Goal: Obtain resource: Download file/media

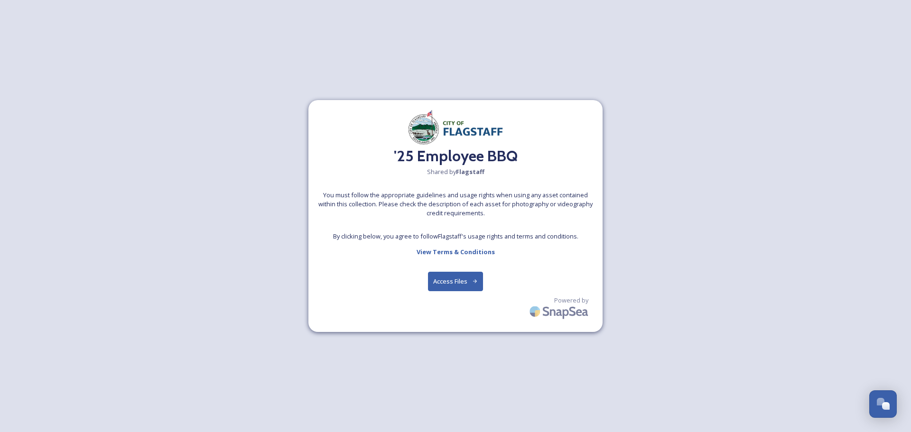
click at [454, 282] on button "Access Files" at bounding box center [456, 281] width 56 height 19
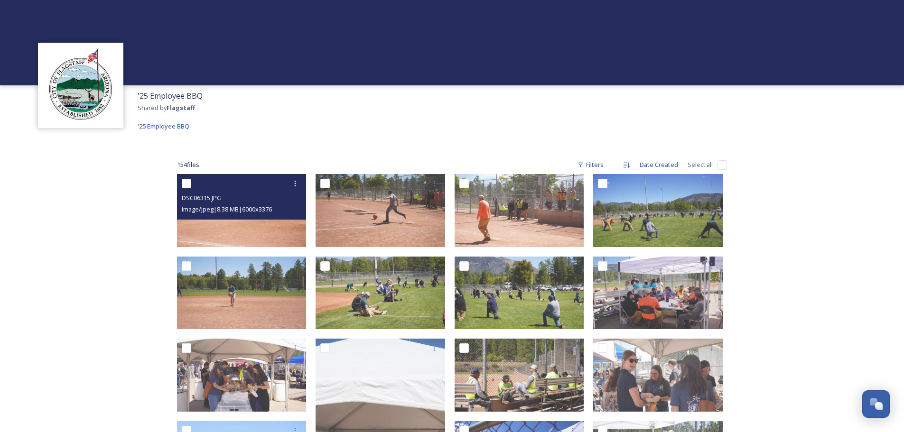
click at [264, 235] on img at bounding box center [242, 210] width 130 height 73
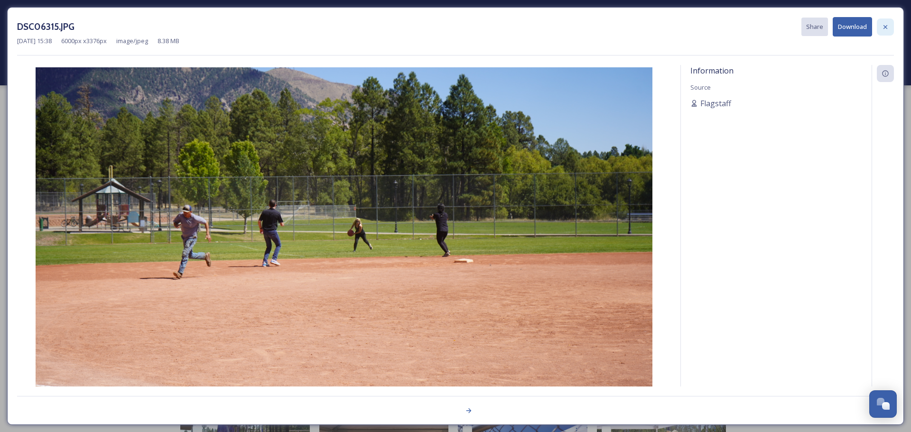
click at [885, 26] on icon at bounding box center [885, 27] width 8 height 8
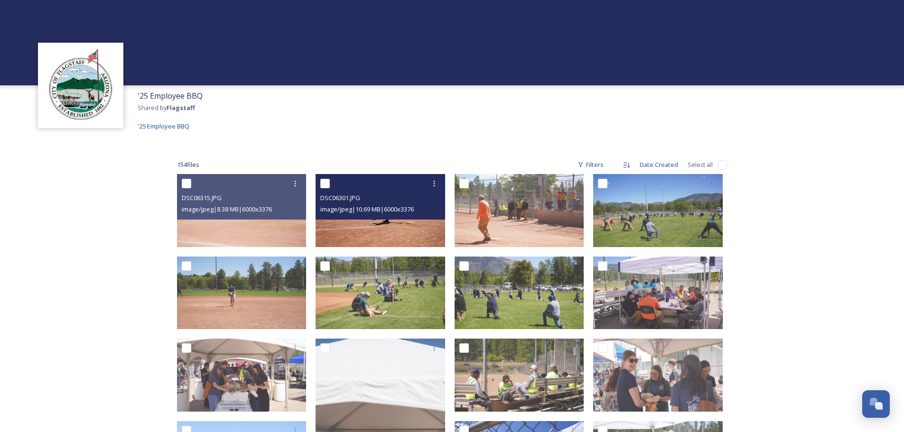
click at [404, 233] on img at bounding box center [380, 210] width 130 height 73
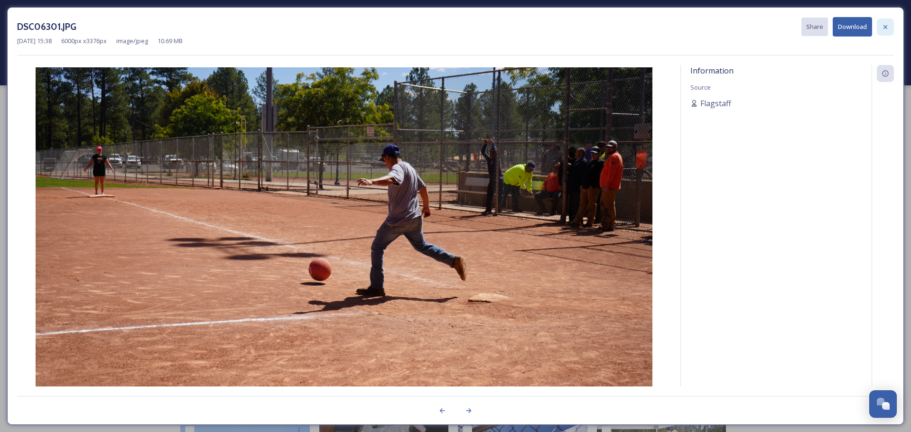
click at [887, 27] on icon at bounding box center [885, 27] width 8 height 8
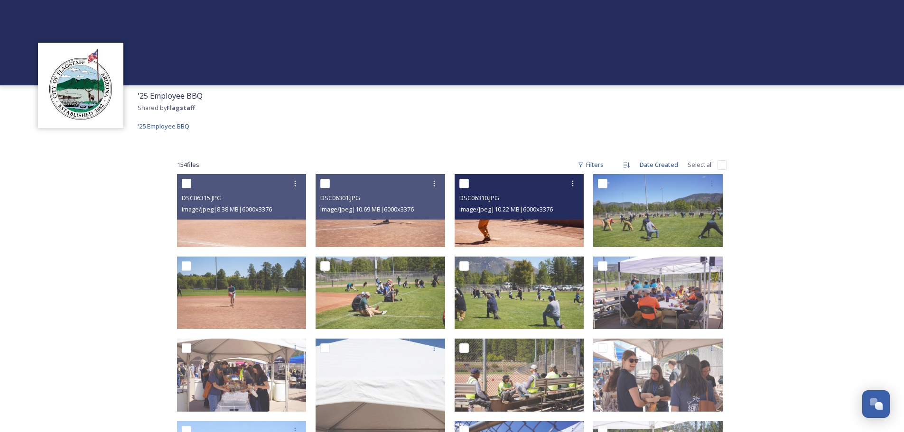
click at [552, 222] on img at bounding box center [519, 210] width 130 height 73
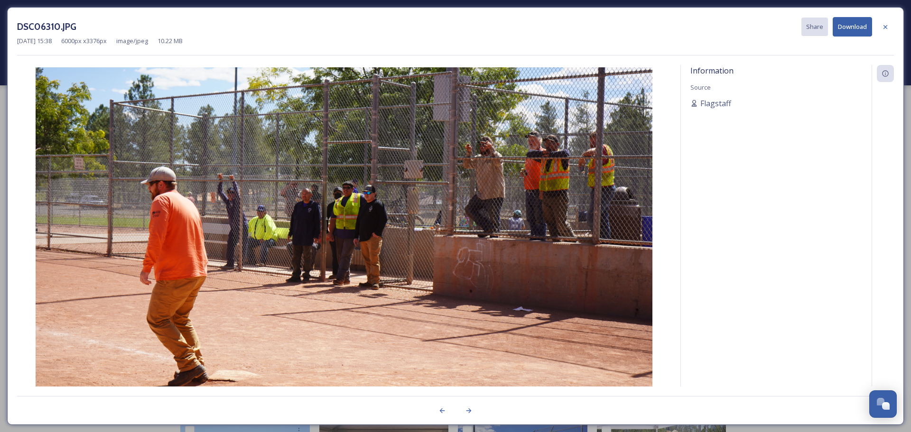
click at [887, 25] on icon at bounding box center [885, 27] width 8 height 8
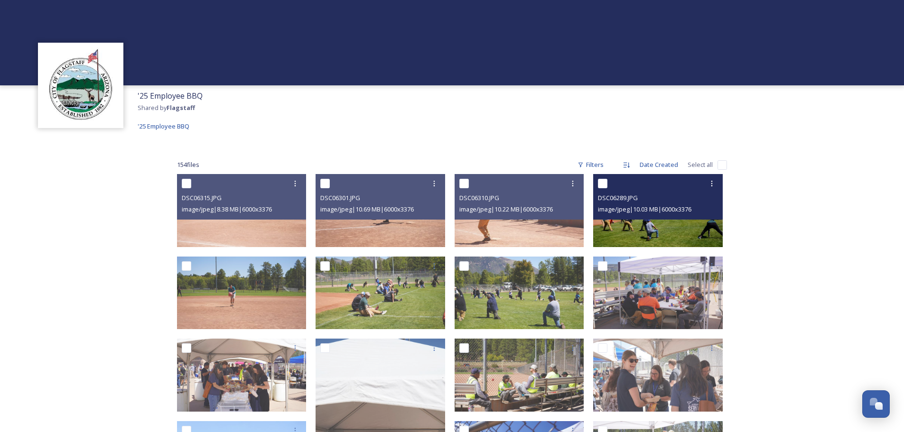
click at [671, 229] on img at bounding box center [658, 210] width 130 height 73
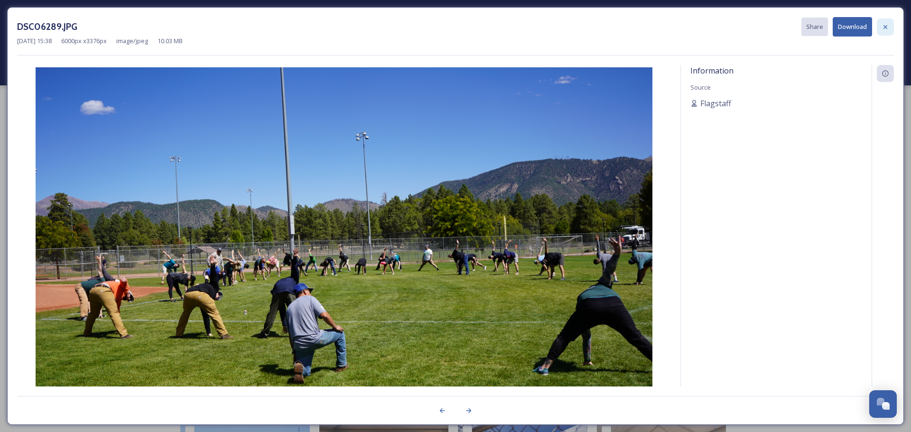
click at [883, 24] on icon at bounding box center [885, 27] width 8 height 8
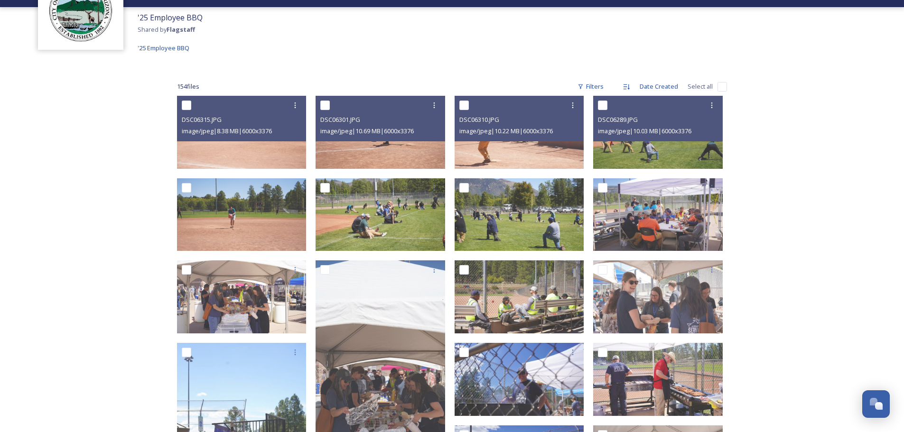
scroll to position [95, 0]
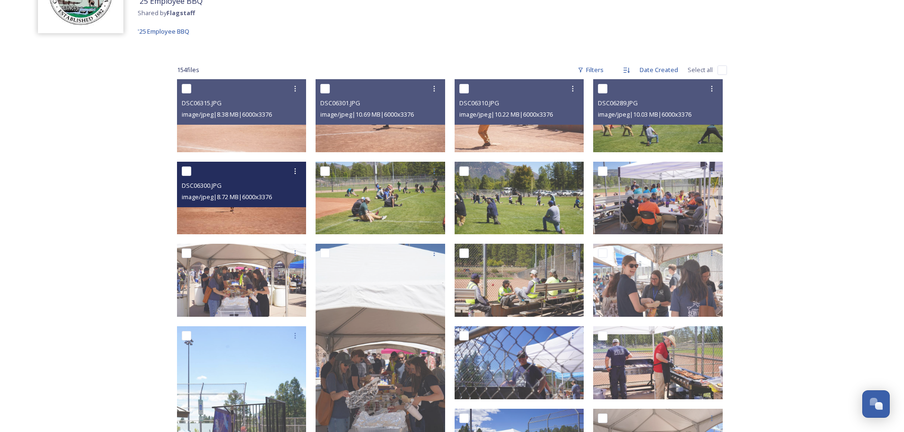
click at [298, 209] on img at bounding box center [242, 198] width 130 height 73
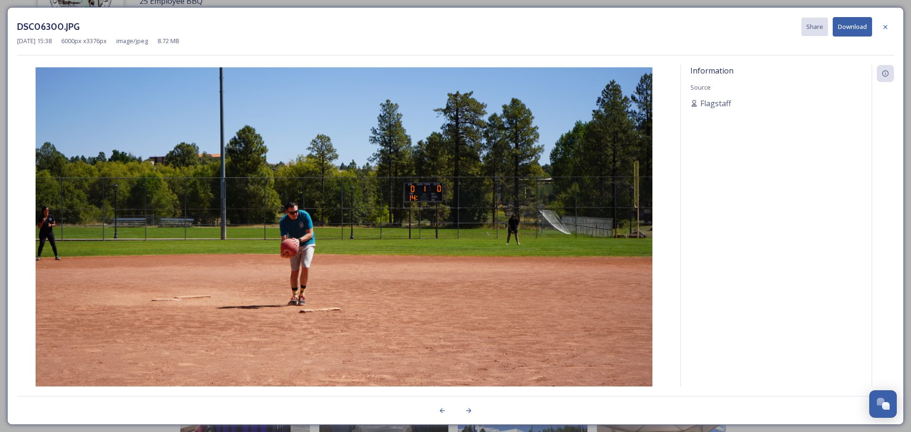
click at [884, 26] on icon at bounding box center [885, 27] width 8 height 8
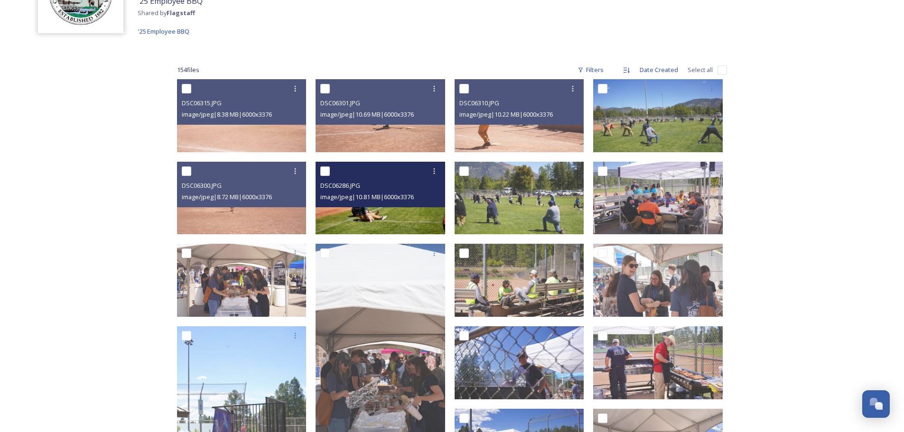
click at [391, 204] on div "DSC06286.JPG image/jpeg | 10.81 MB | 6000 x 3376" at bounding box center [380, 185] width 130 height 46
click at [395, 222] on img at bounding box center [380, 198] width 130 height 73
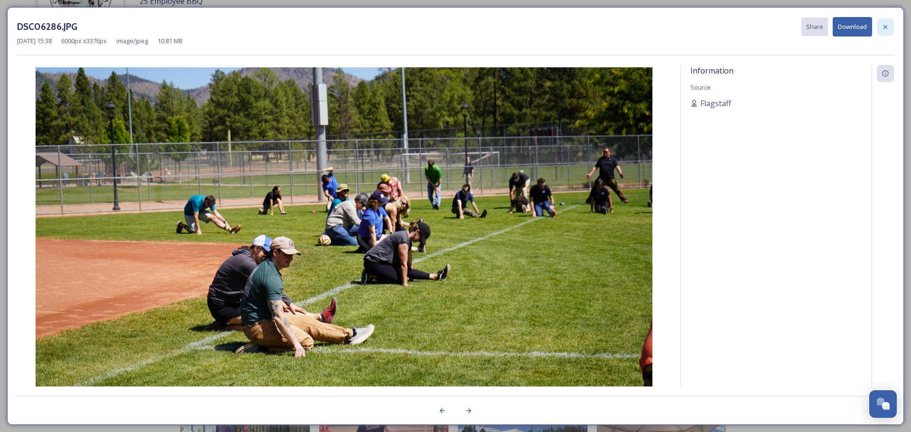
click at [887, 27] on icon at bounding box center [885, 27] width 8 height 8
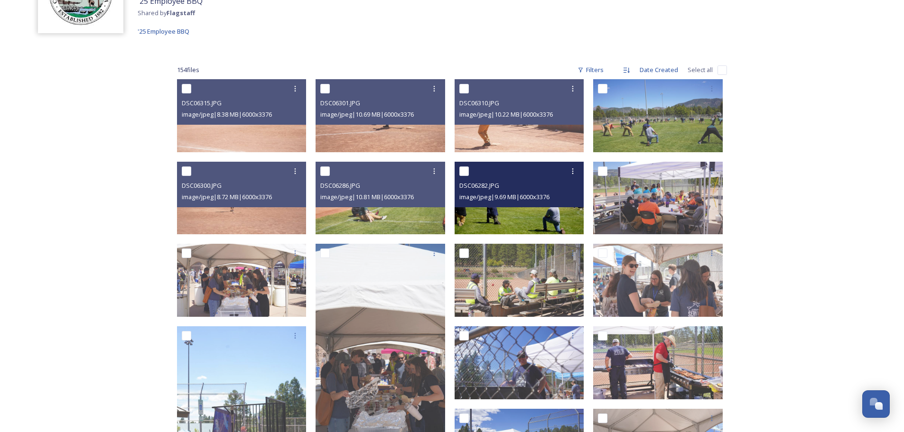
click at [514, 215] on img at bounding box center [519, 198] width 130 height 73
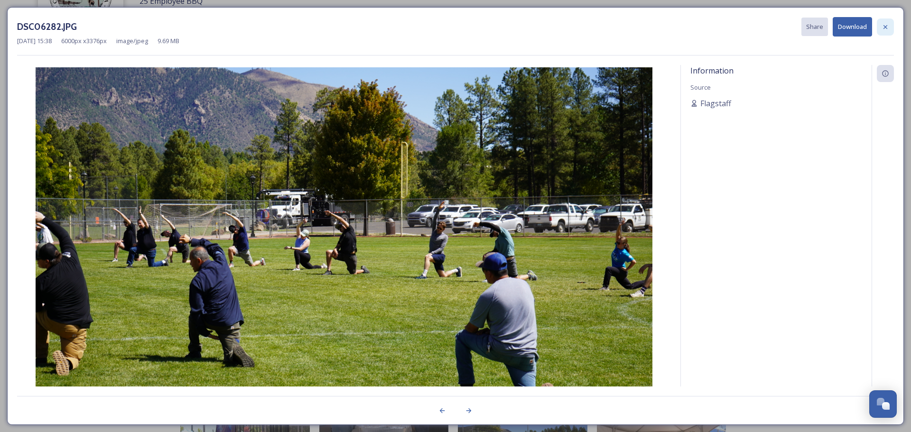
click at [884, 32] on div at bounding box center [885, 27] width 17 height 17
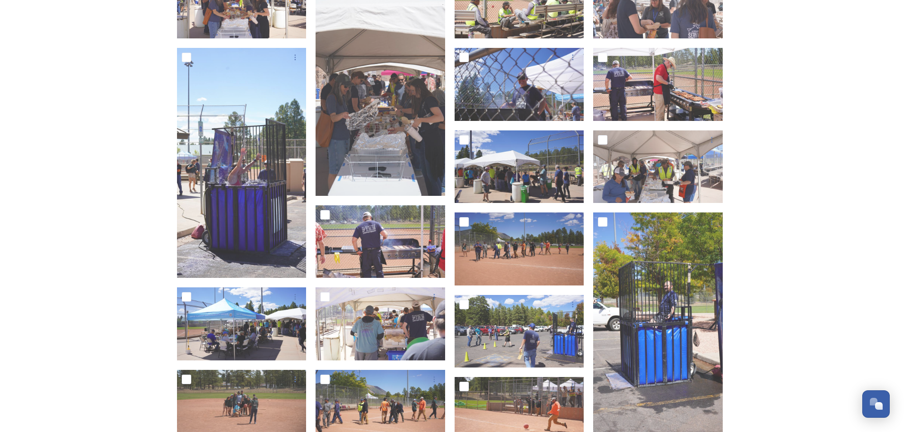
scroll to position [380, 0]
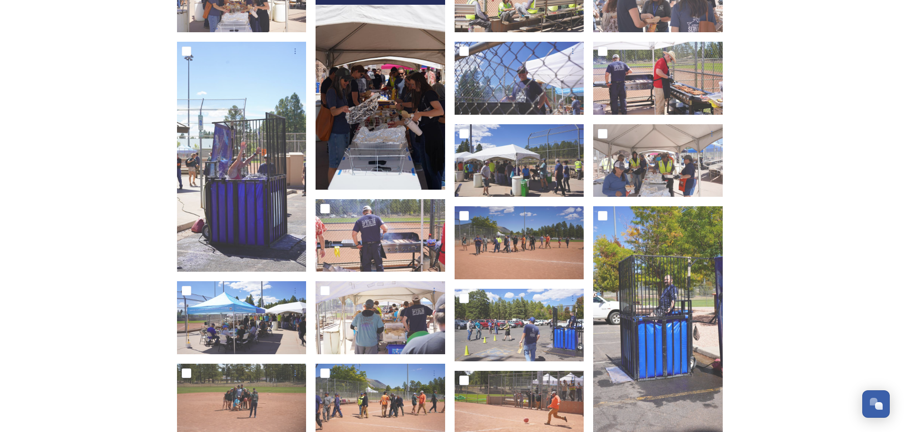
click at [411, 148] on img at bounding box center [380, 74] width 130 height 230
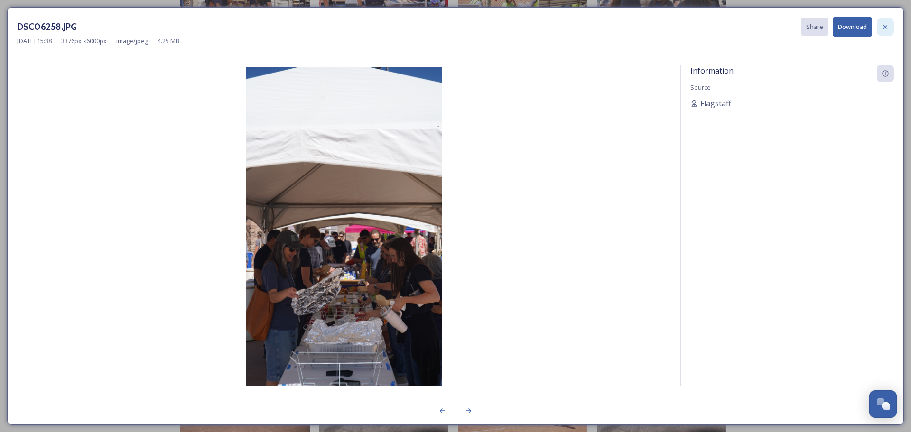
click at [889, 26] on icon at bounding box center [885, 27] width 8 height 8
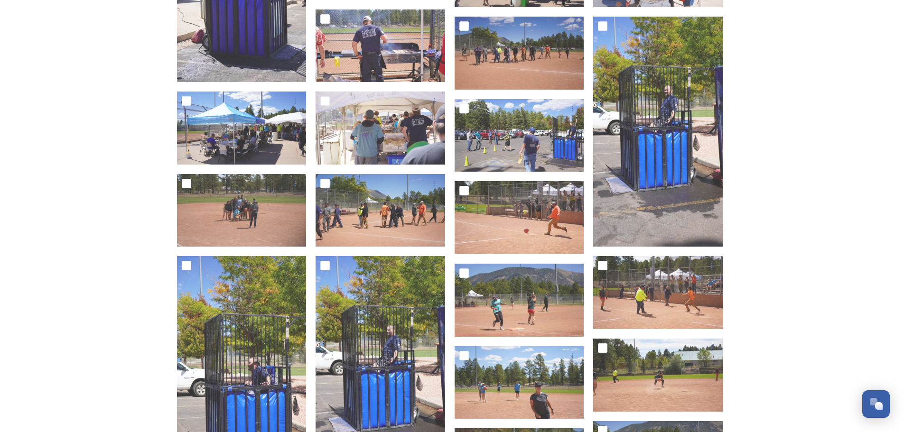
scroll to position [617, 0]
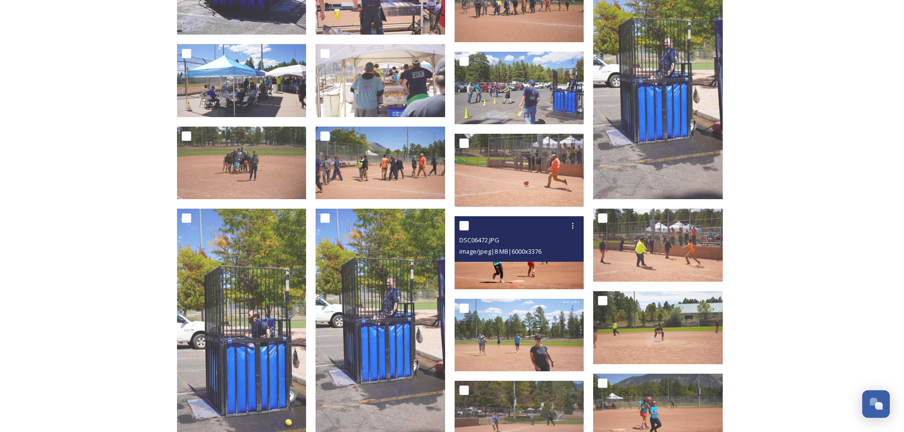
click at [558, 269] on img at bounding box center [519, 252] width 130 height 73
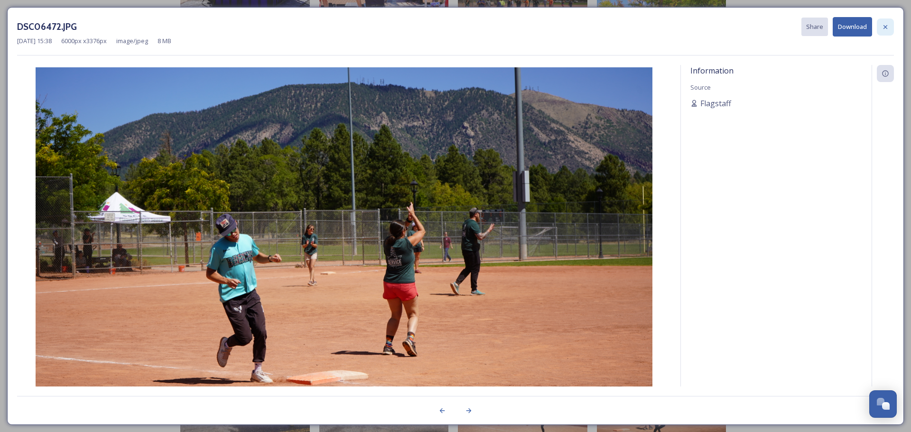
click at [884, 28] on icon at bounding box center [885, 27] width 4 height 4
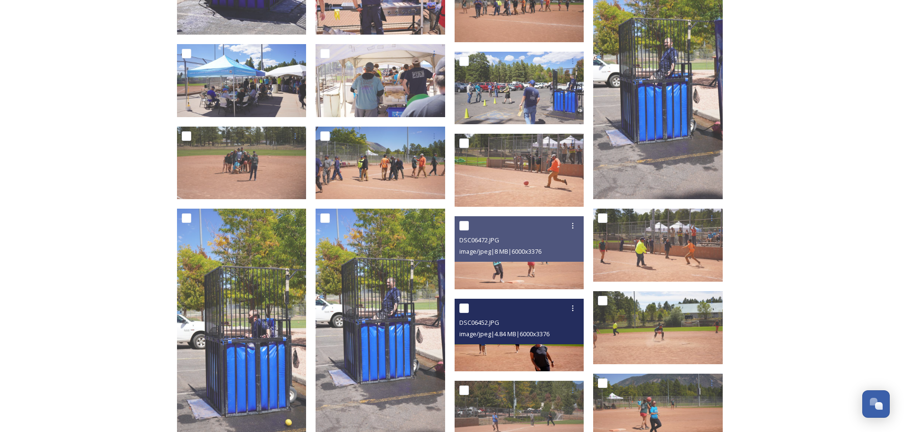
click at [553, 353] on img at bounding box center [519, 335] width 130 height 73
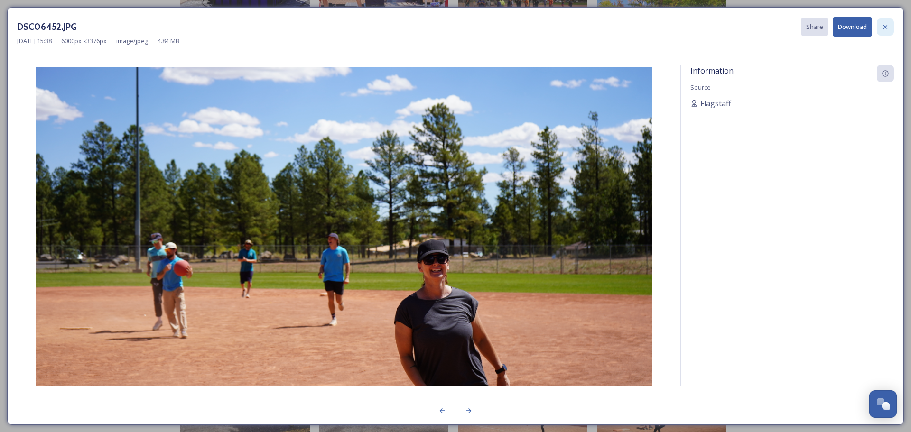
click at [887, 25] on icon at bounding box center [885, 27] width 8 height 8
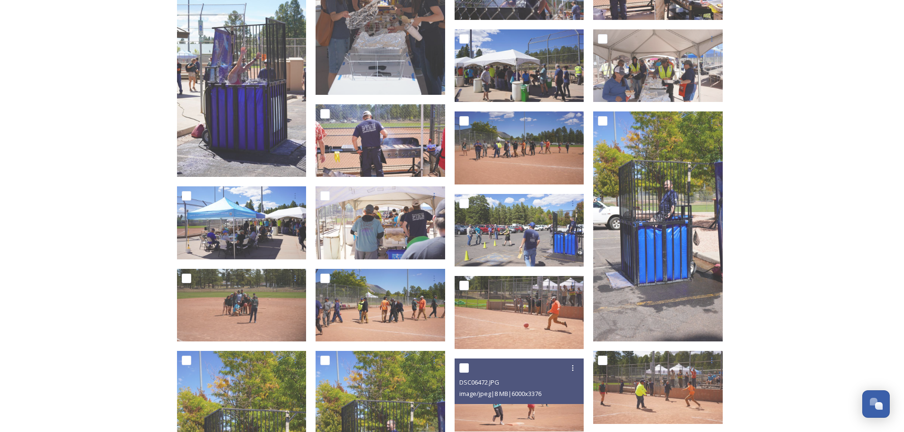
scroll to position [522, 0]
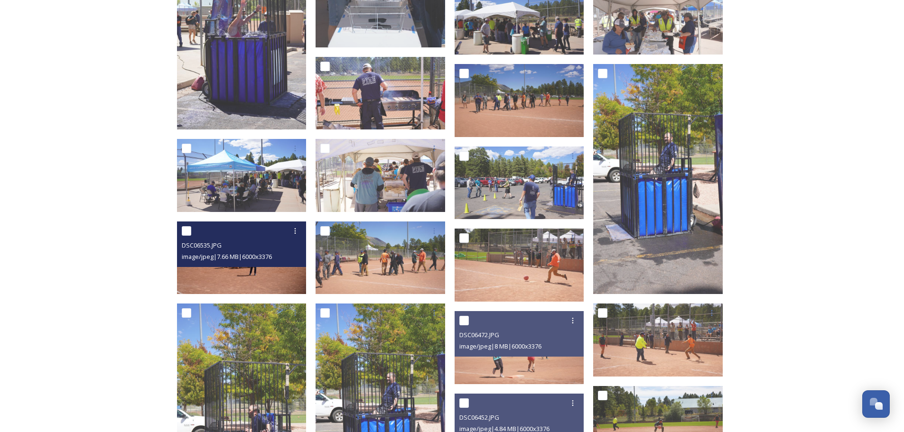
click at [280, 282] on img at bounding box center [242, 258] width 130 height 73
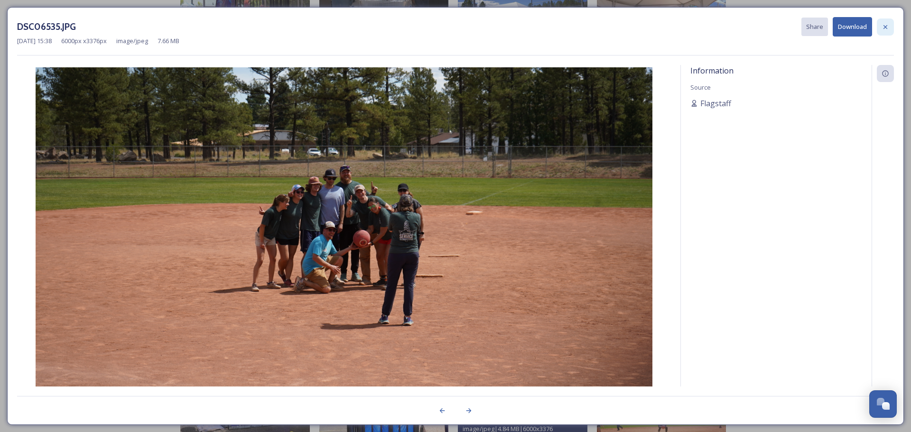
click at [890, 25] on div at bounding box center [885, 27] width 17 height 17
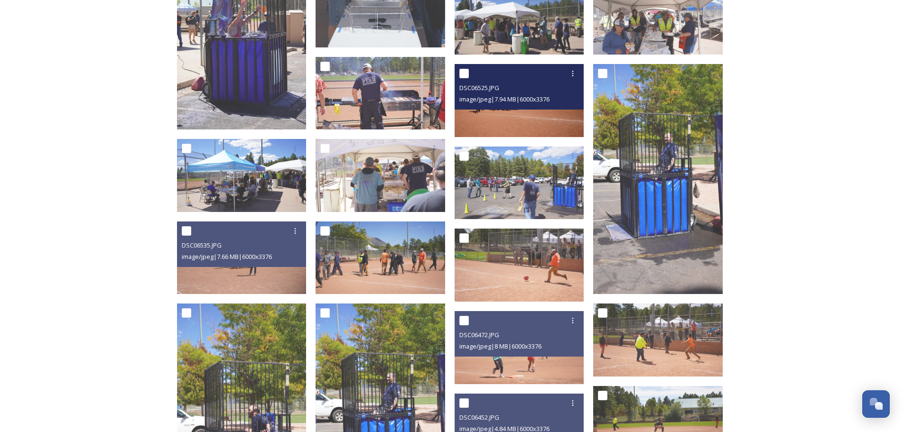
click at [559, 123] on img at bounding box center [519, 100] width 130 height 73
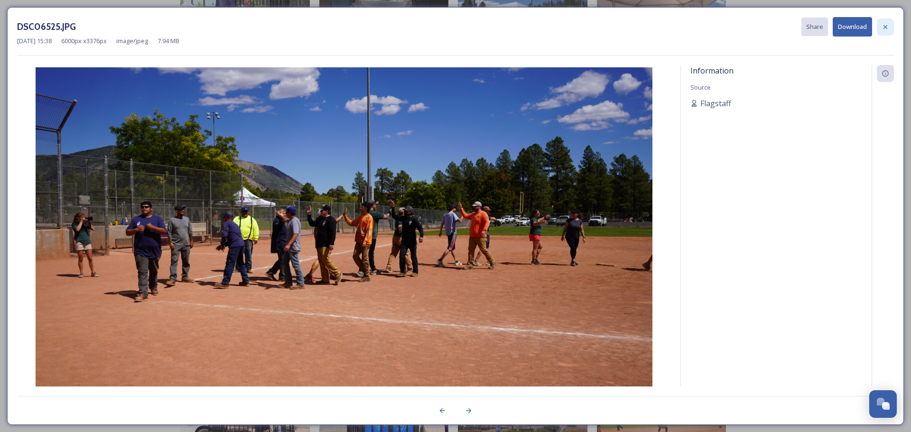
click at [891, 27] on div at bounding box center [885, 27] width 17 height 17
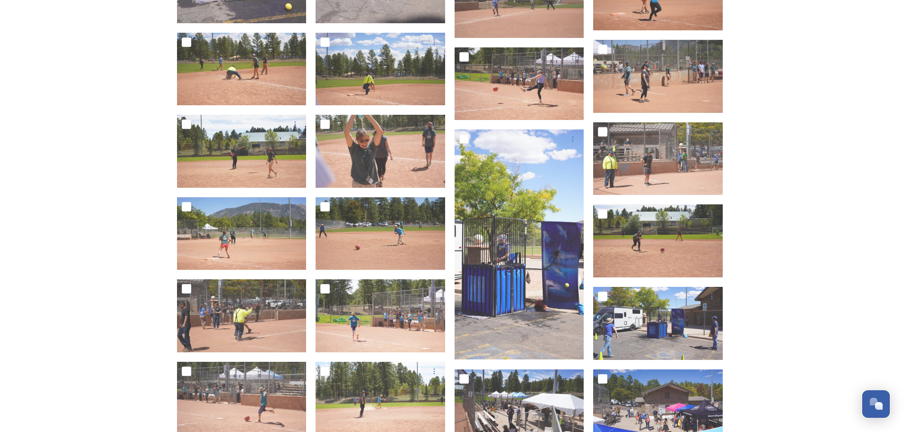
scroll to position [1044, 0]
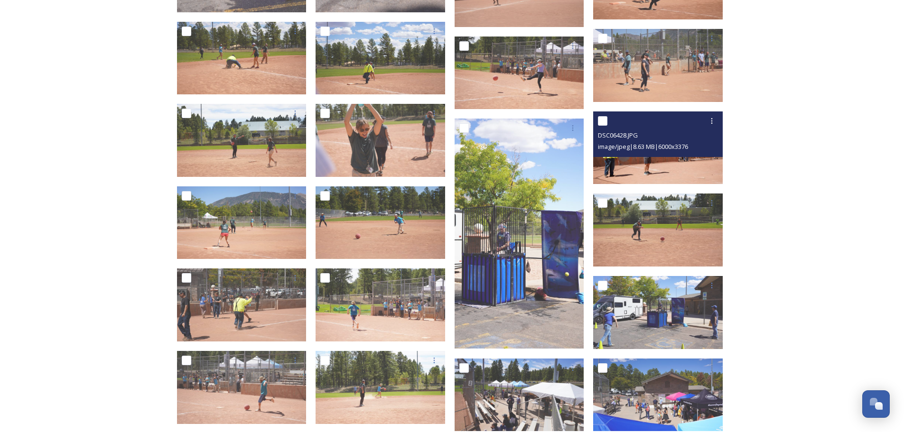
click at [701, 172] on img at bounding box center [658, 147] width 130 height 73
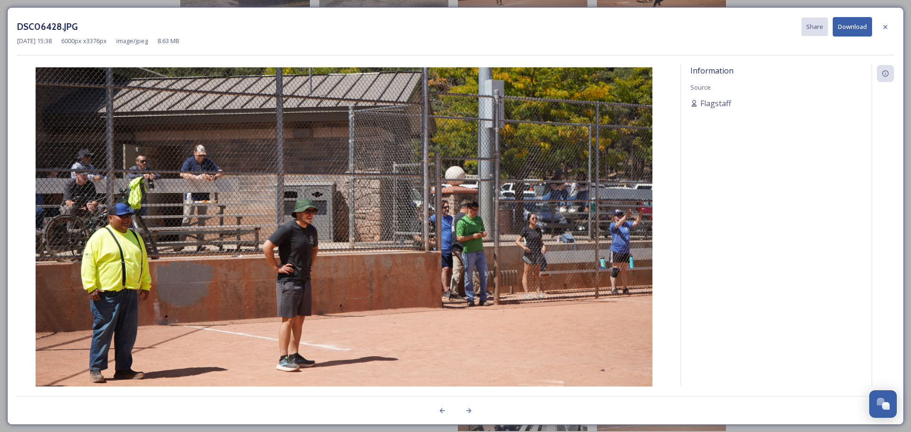
click at [887, 27] on icon at bounding box center [885, 27] width 8 height 8
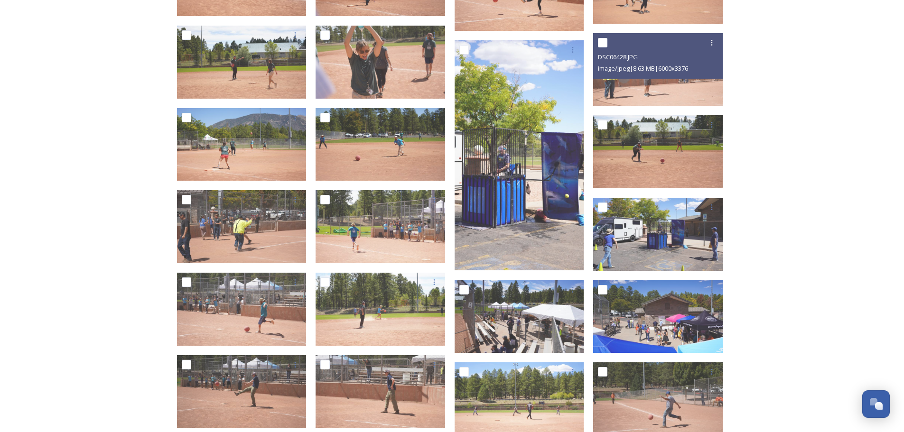
scroll to position [1139, 0]
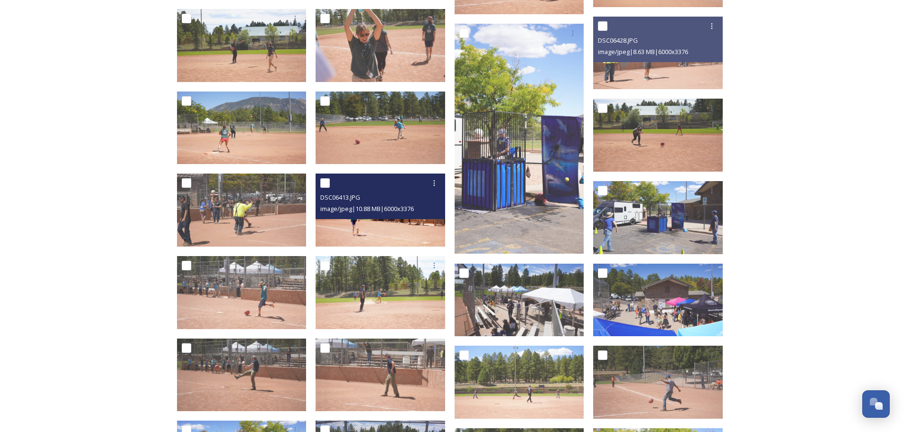
click at [399, 232] on img at bounding box center [380, 210] width 130 height 73
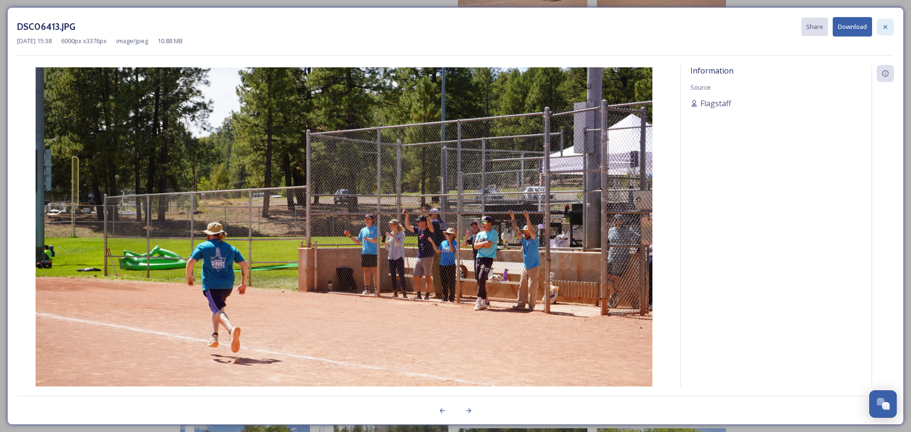
click at [888, 27] on icon at bounding box center [885, 27] width 8 height 8
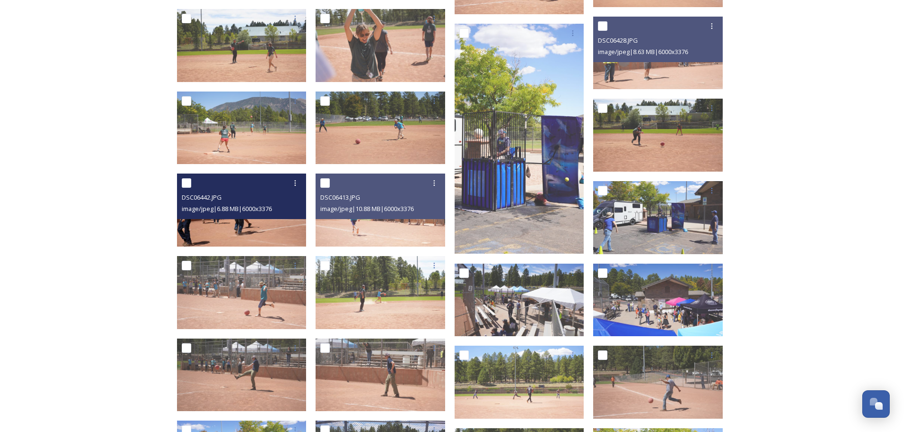
click at [237, 229] on img at bounding box center [242, 210] width 130 height 73
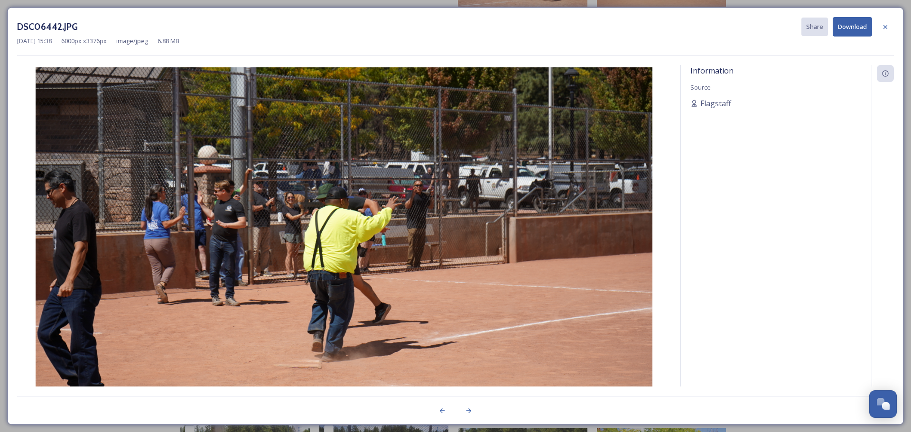
click at [890, 29] on div at bounding box center [885, 27] width 17 height 17
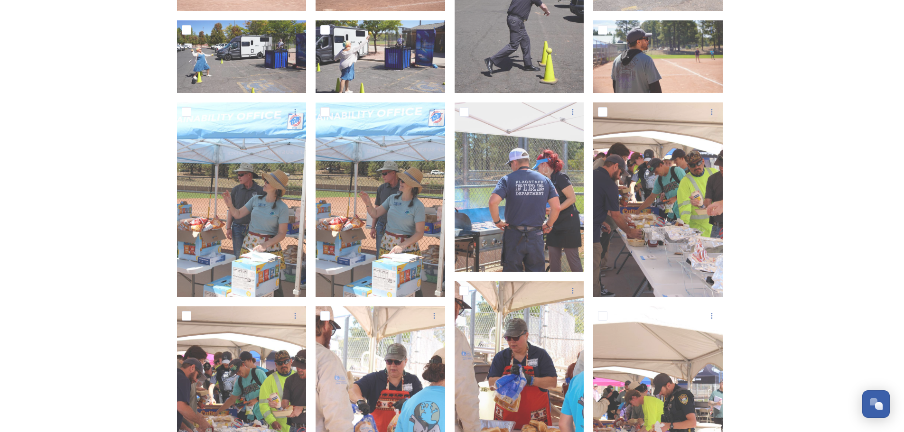
scroll to position [1803, 0]
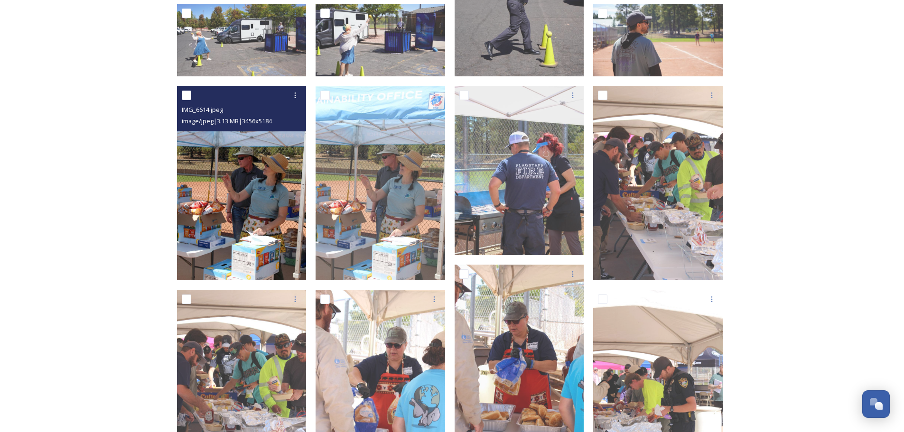
click at [270, 232] on img at bounding box center [242, 183] width 130 height 195
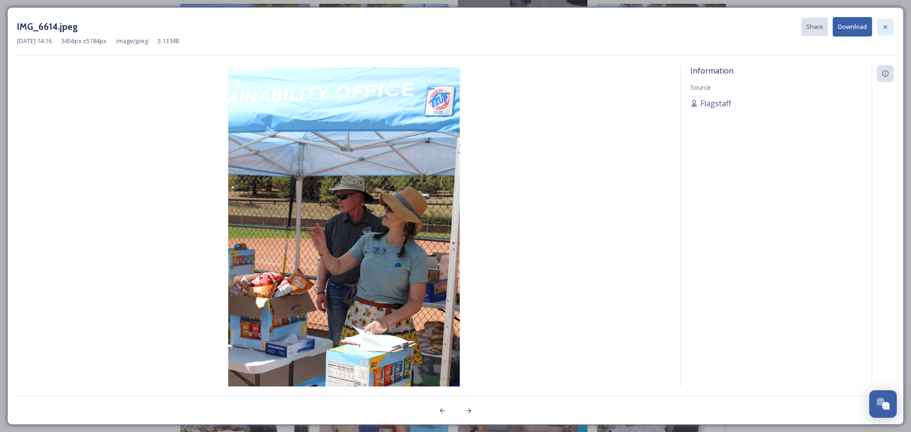
click at [884, 29] on icon at bounding box center [885, 27] width 8 height 8
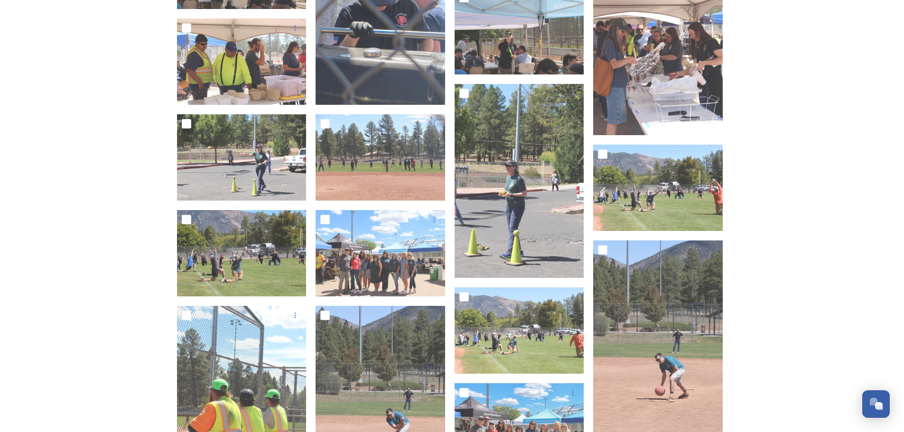
scroll to position [2894, 0]
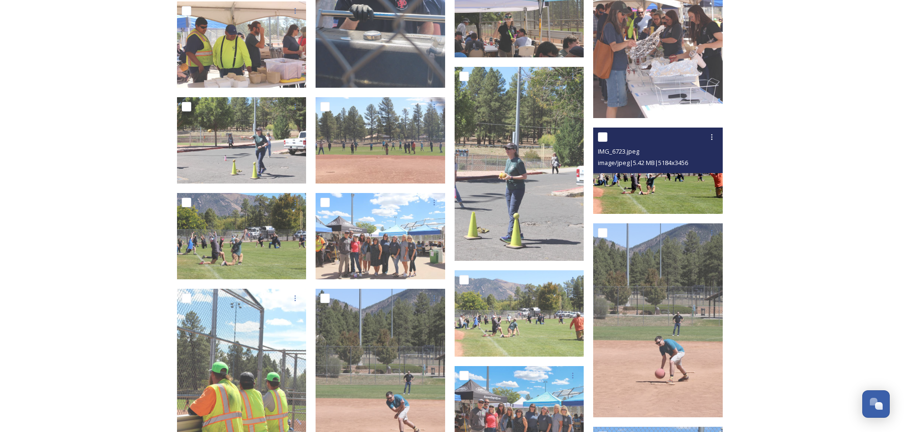
click at [675, 200] on img at bounding box center [658, 171] width 130 height 86
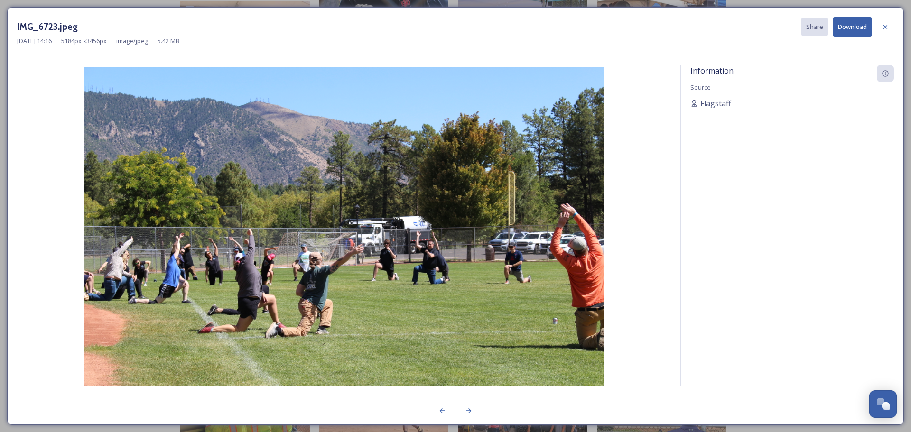
click at [885, 26] on icon at bounding box center [885, 27] width 8 height 8
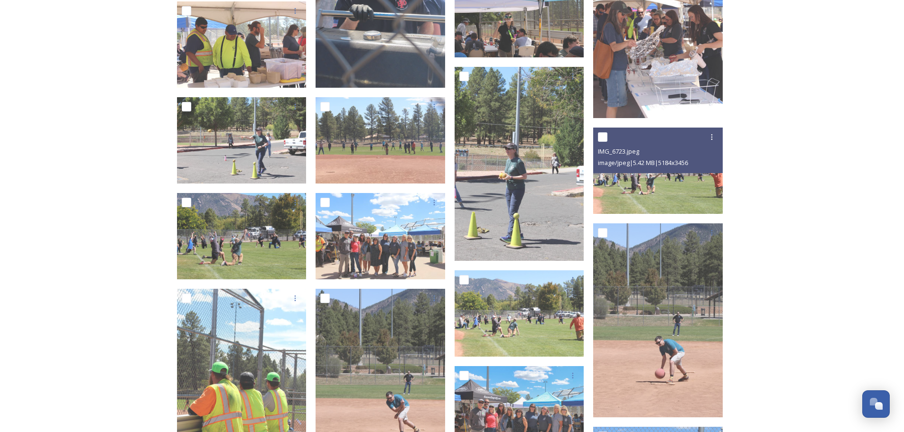
scroll to position [2941, 0]
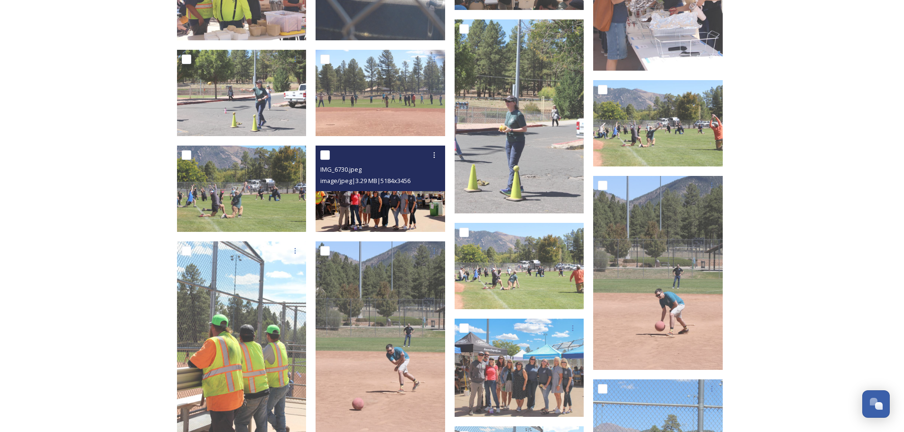
click at [393, 212] on img at bounding box center [380, 189] width 130 height 86
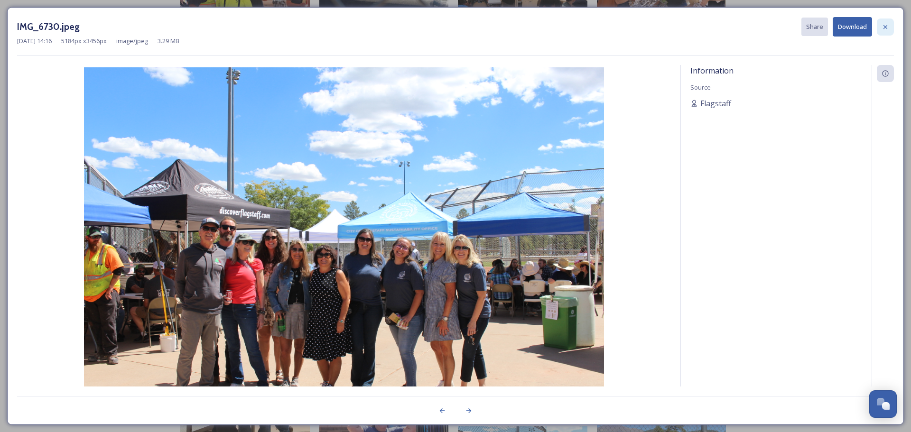
click at [882, 27] on icon at bounding box center [885, 27] width 8 height 8
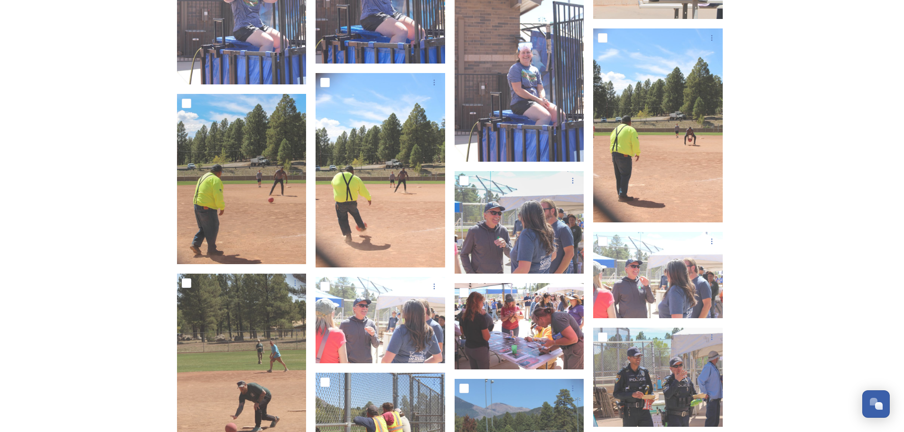
scroll to position [3511, 0]
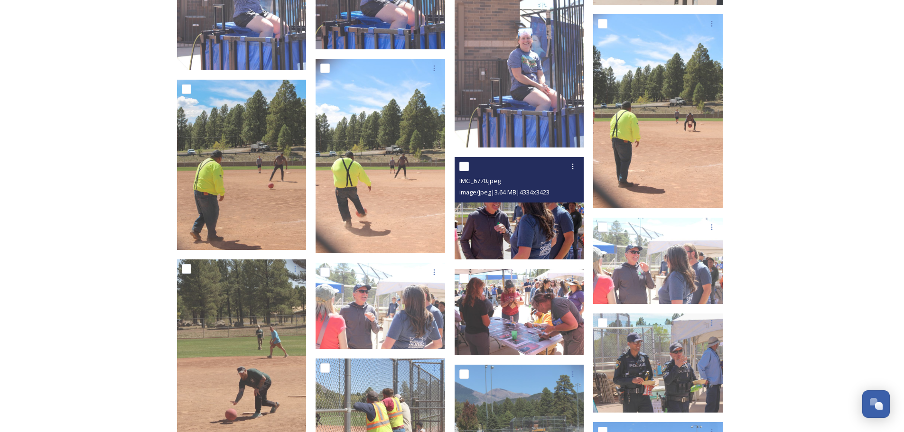
click at [547, 238] on img at bounding box center [519, 208] width 130 height 102
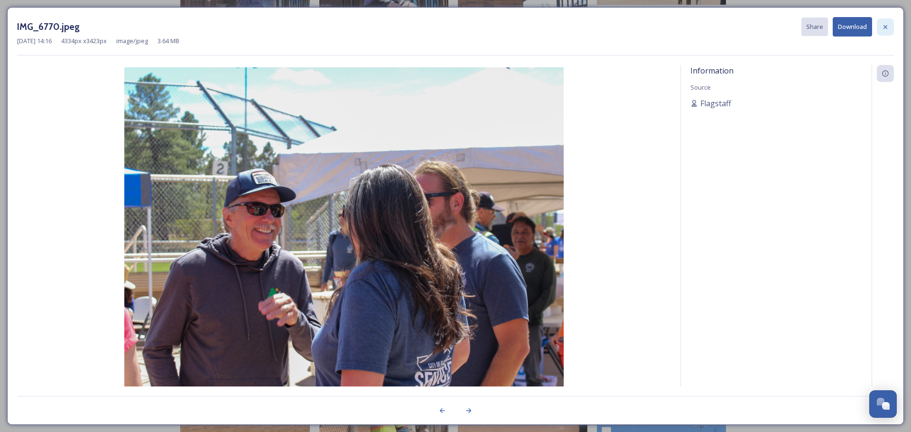
click at [884, 24] on icon at bounding box center [885, 27] width 8 height 8
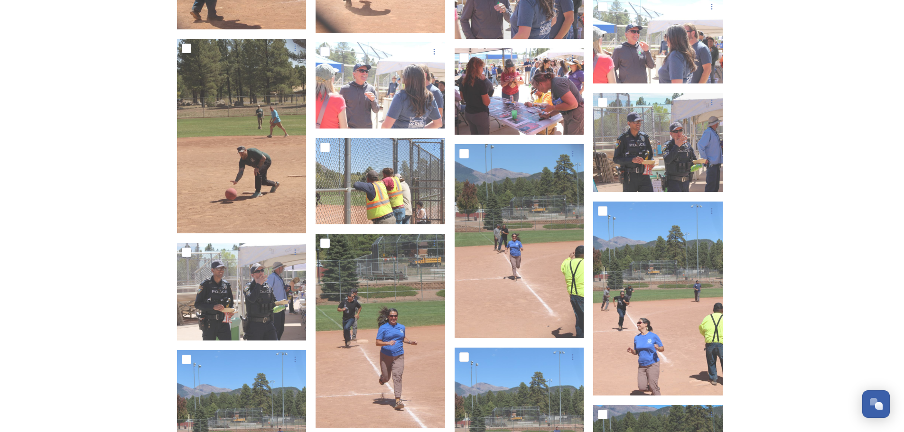
scroll to position [3748, 0]
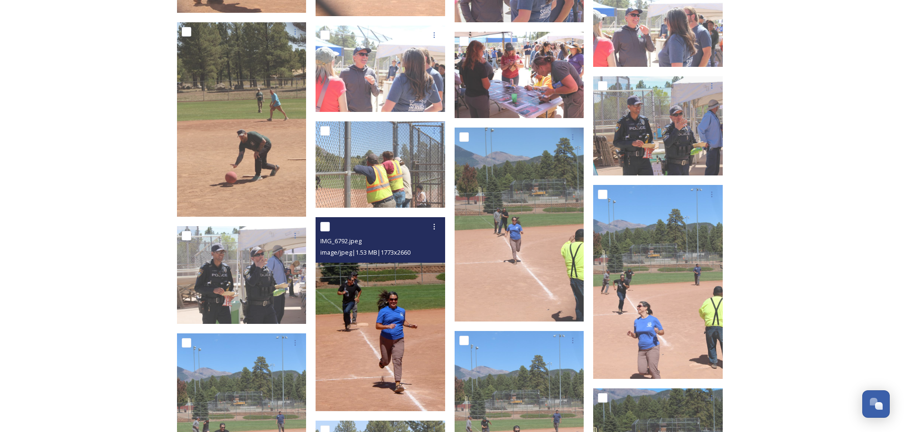
click at [431, 284] on img at bounding box center [380, 314] width 130 height 195
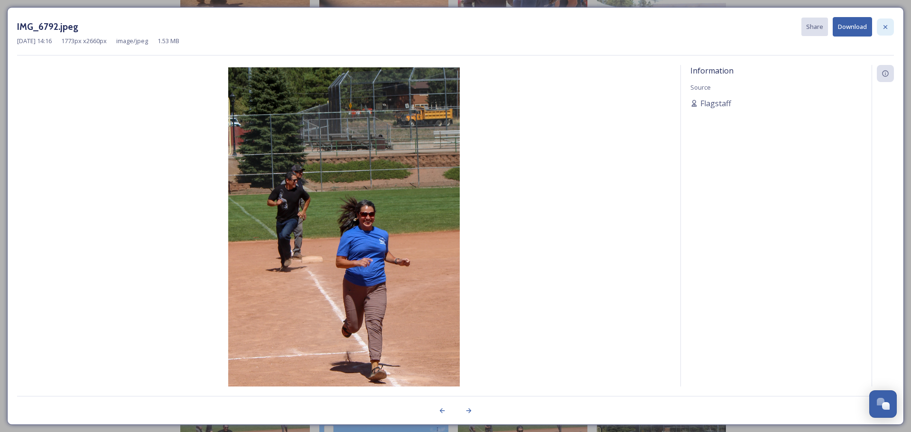
click at [888, 23] on icon at bounding box center [885, 27] width 8 height 8
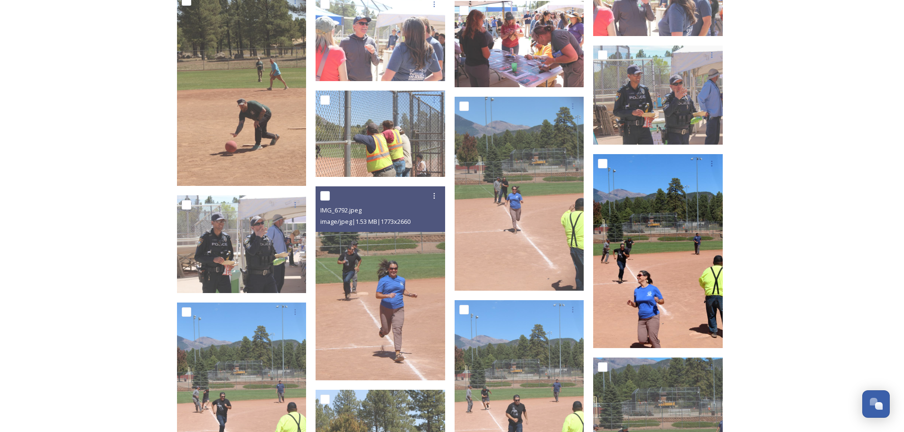
scroll to position [3795, 0]
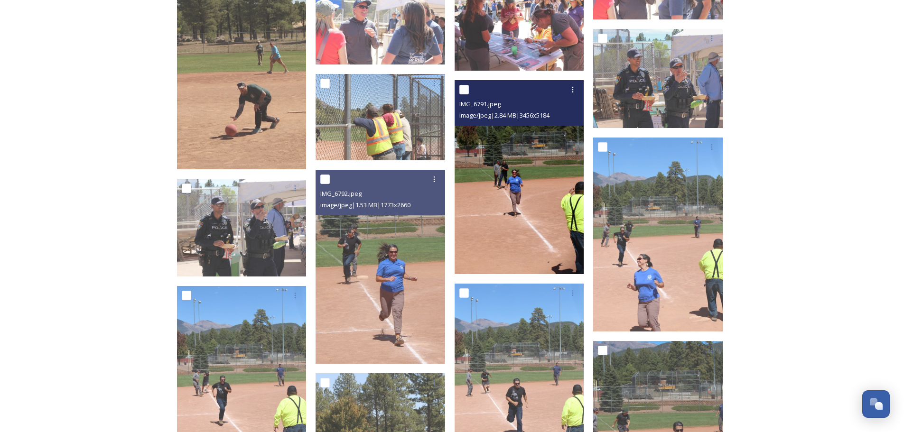
click at [517, 223] on img at bounding box center [519, 177] width 130 height 195
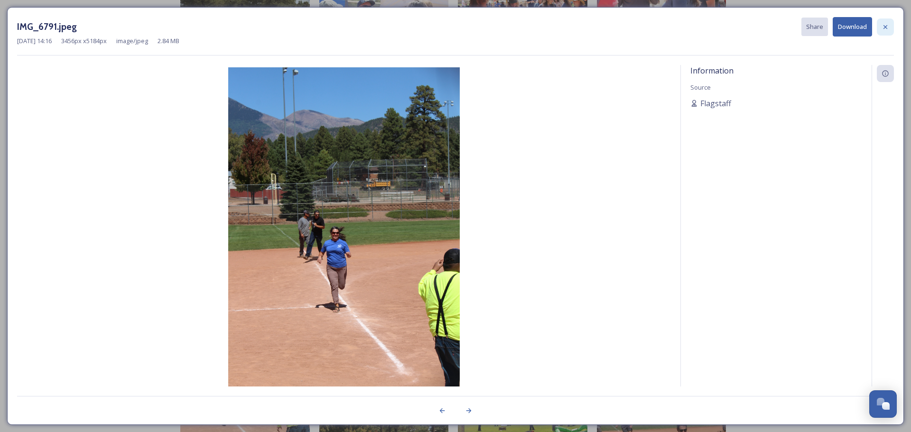
click at [886, 28] on icon at bounding box center [885, 27] width 4 height 4
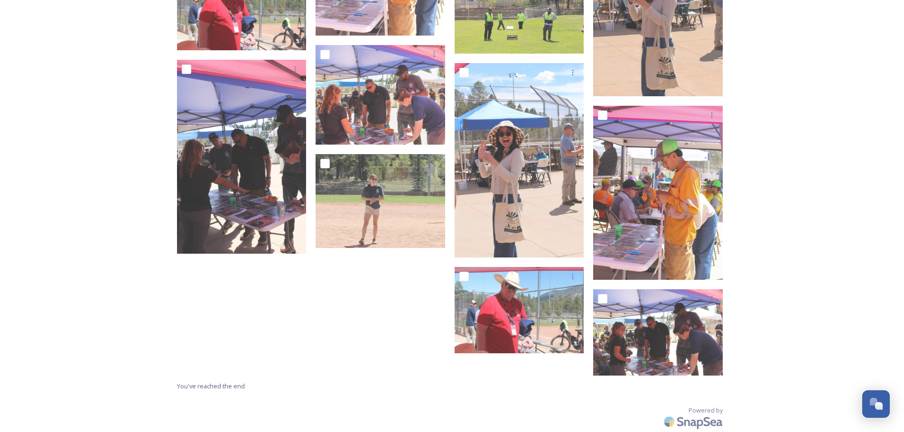
scroll to position [4934, 0]
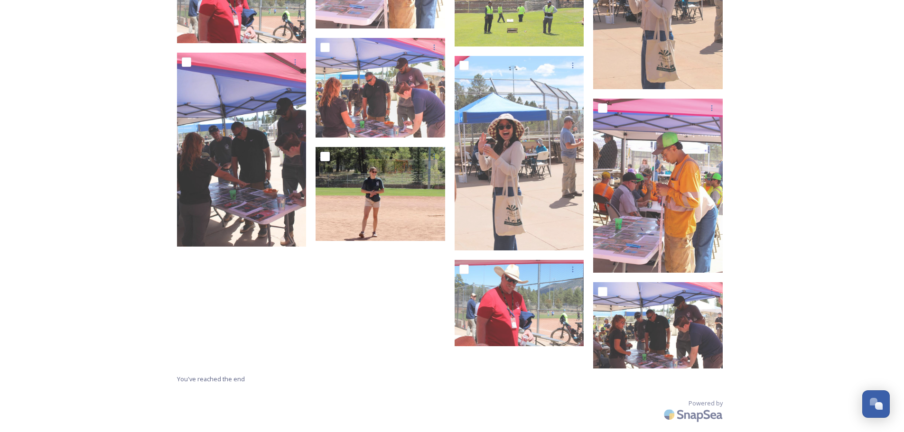
click at [411, 234] on img at bounding box center [380, 194] width 130 height 94
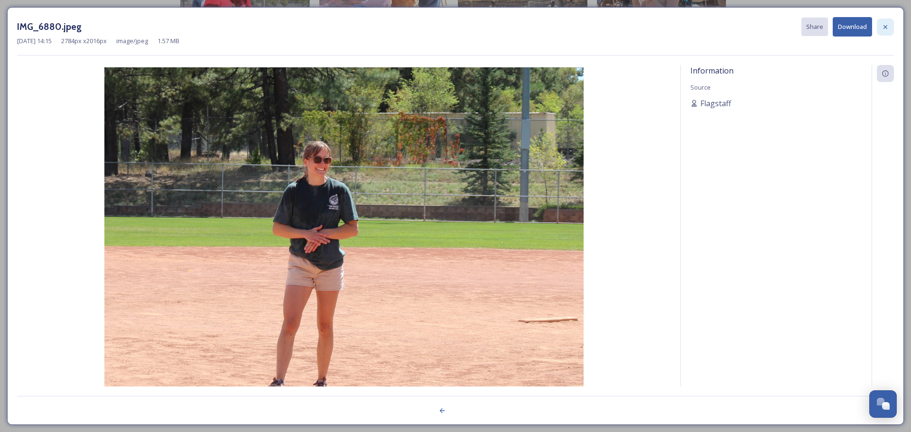
click at [883, 25] on icon at bounding box center [885, 27] width 8 height 8
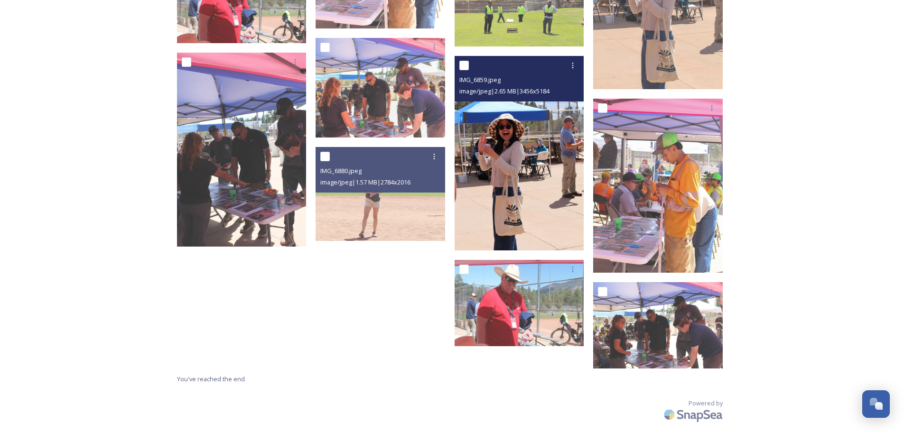
click at [566, 195] on img at bounding box center [519, 153] width 130 height 195
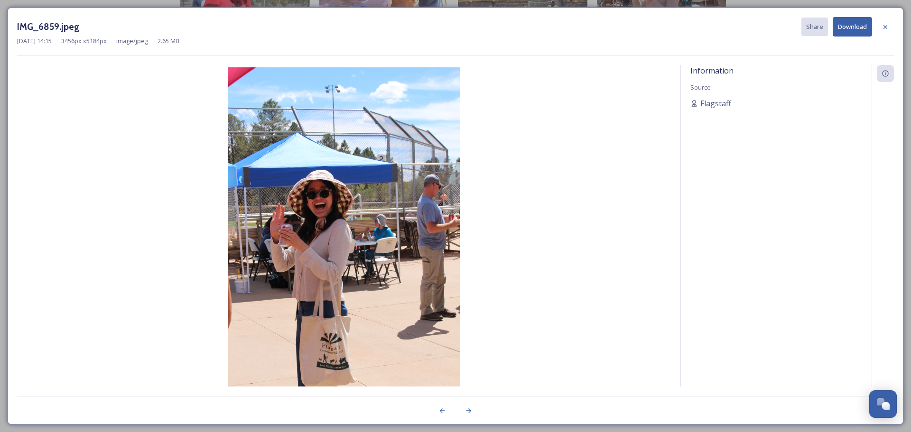
click at [883, 26] on icon at bounding box center [885, 27] width 8 height 8
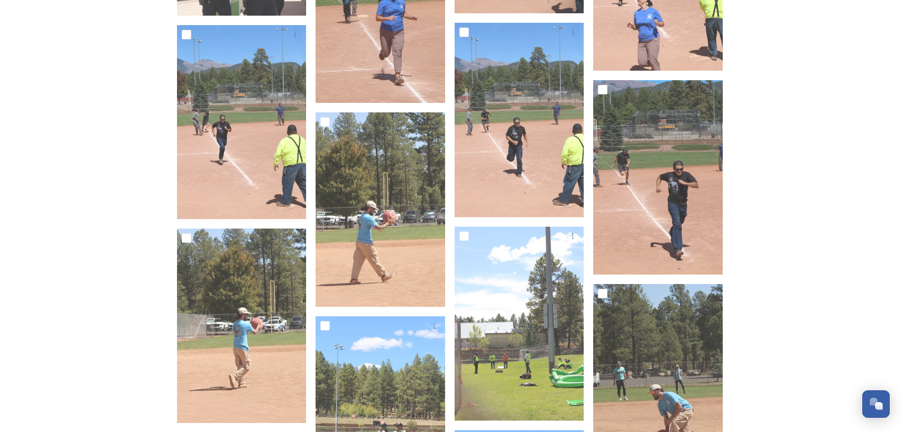
scroll to position [4035, 0]
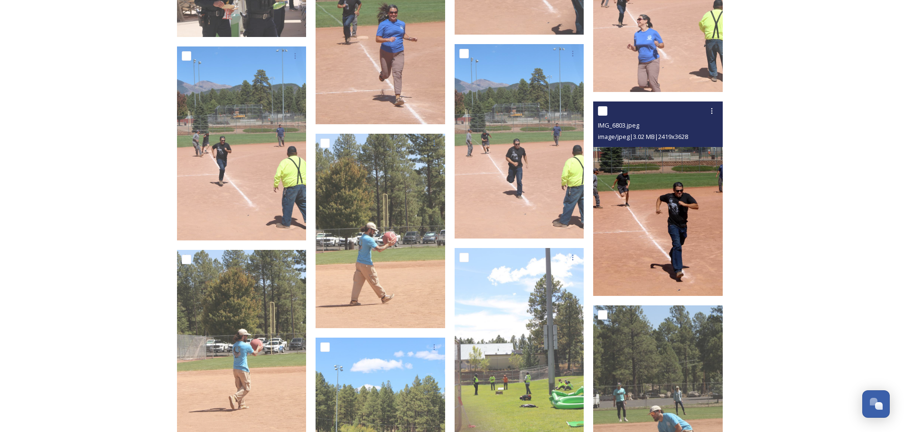
click at [687, 199] on img at bounding box center [658, 199] width 130 height 195
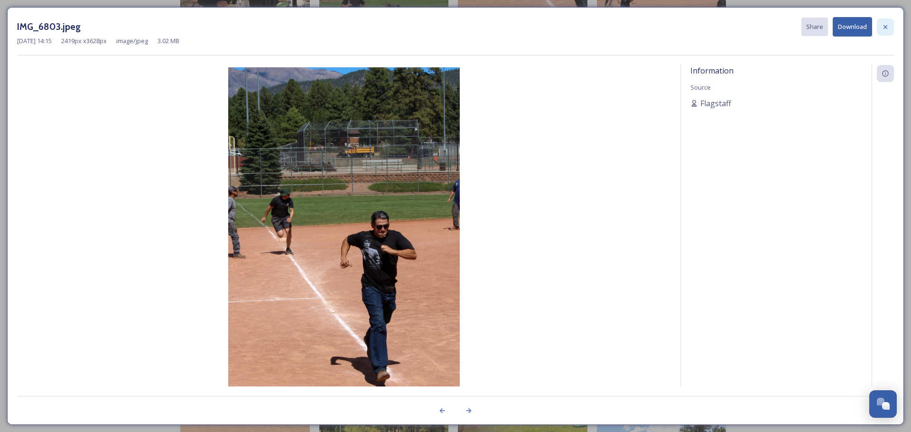
click at [884, 26] on icon at bounding box center [885, 27] width 8 height 8
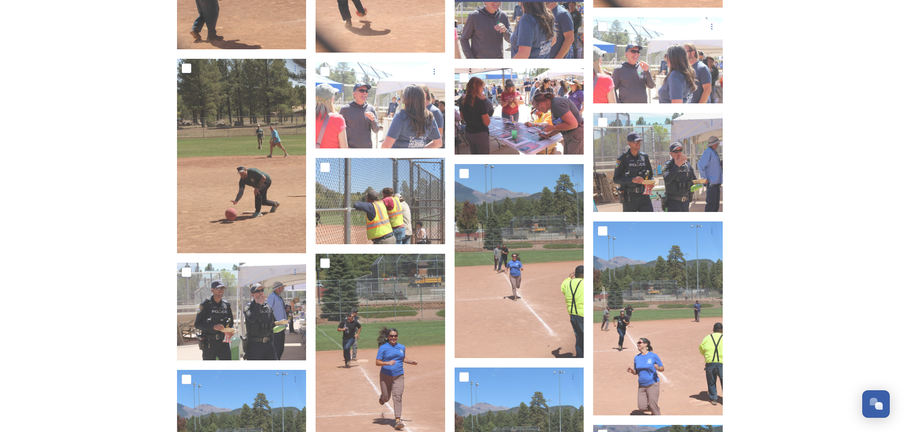
scroll to position [3703, 0]
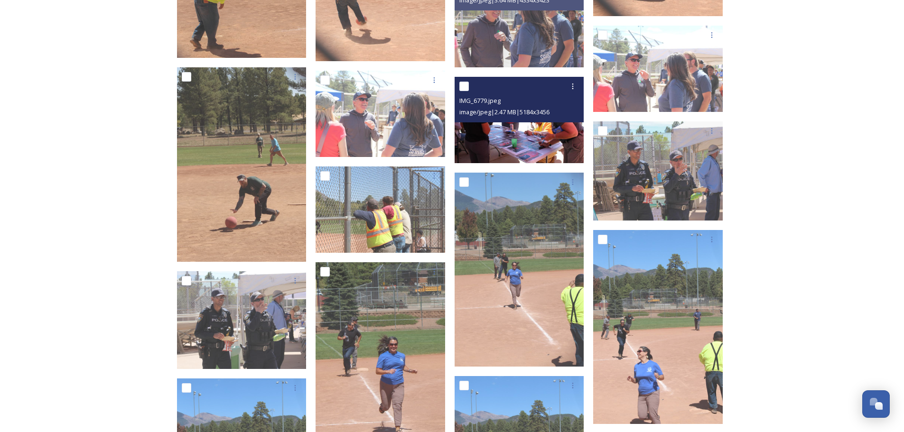
click at [532, 139] on img at bounding box center [519, 119] width 130 height 86
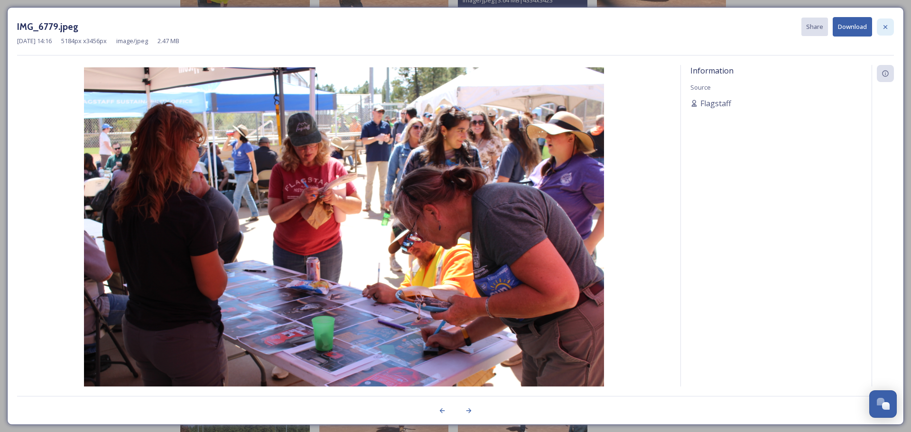
click at [887, 23] on icon at bounding box center [885, 27] width 8 height 8
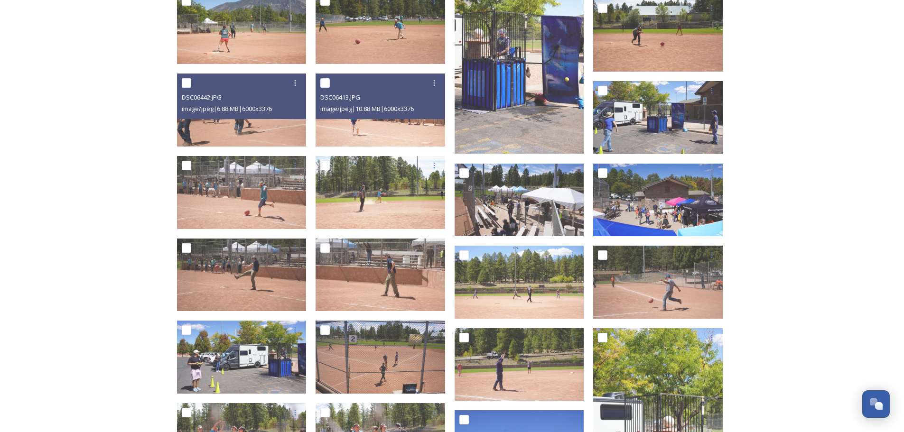
scroll to position [1236, 0]
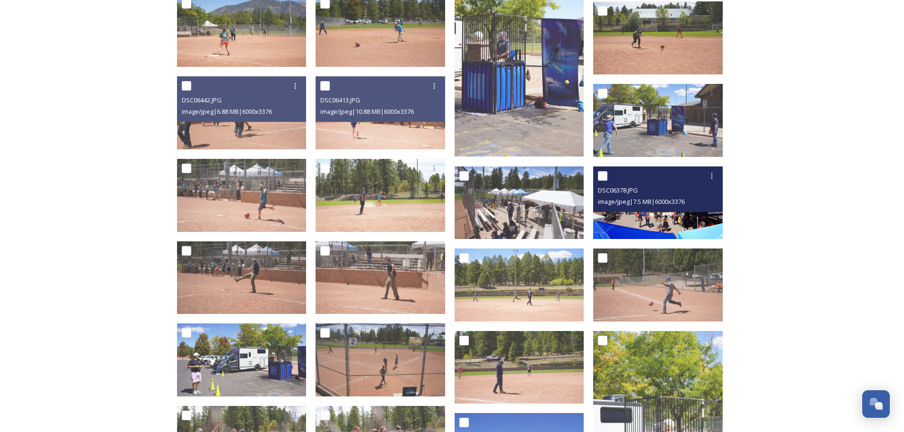
click at [667, 226] on img at bounding box center [658, 202] width 130 height 73
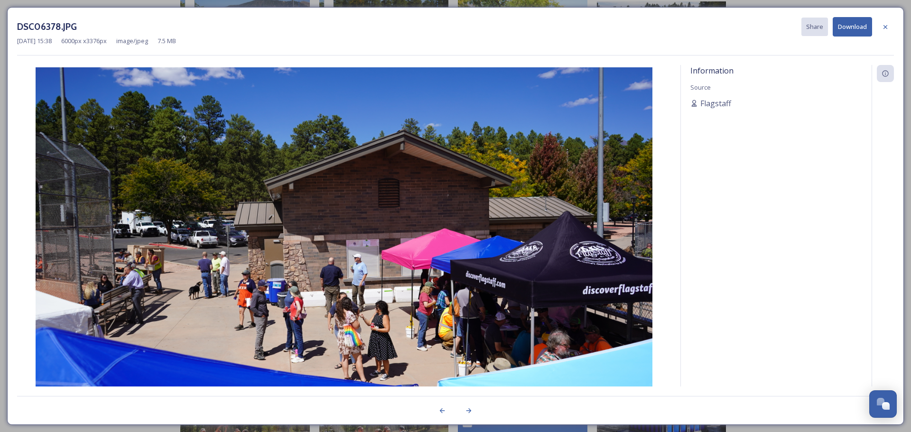
click at [887, 24] on icon at bounding box center [885, 27] width 8 height 8
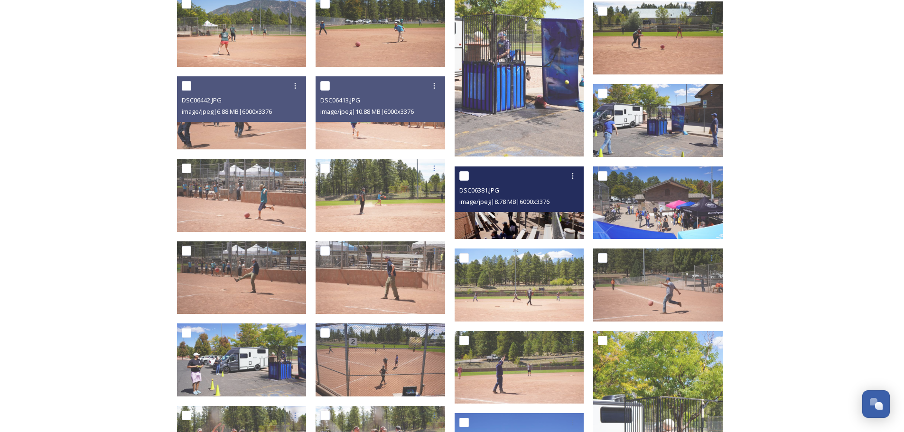
click at [526, 227] on img at bounding box center [519, 202] width 130 height 73
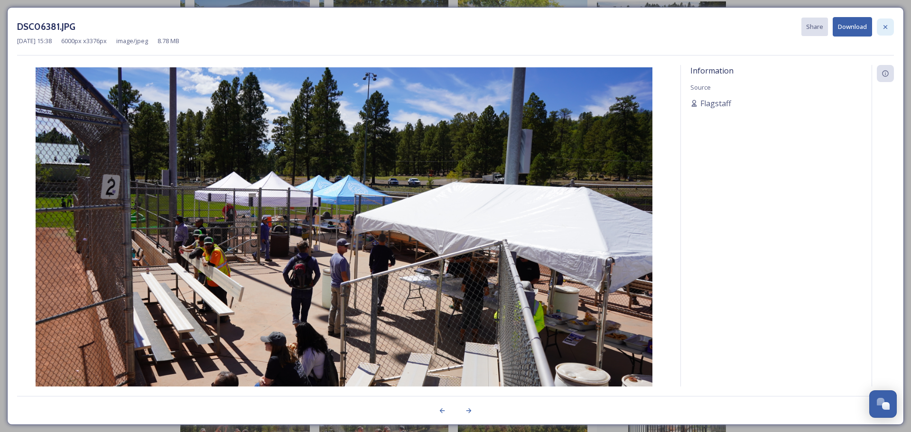
click at [887, 26] on icon at bounding box center [885, 27] width 8 height 8
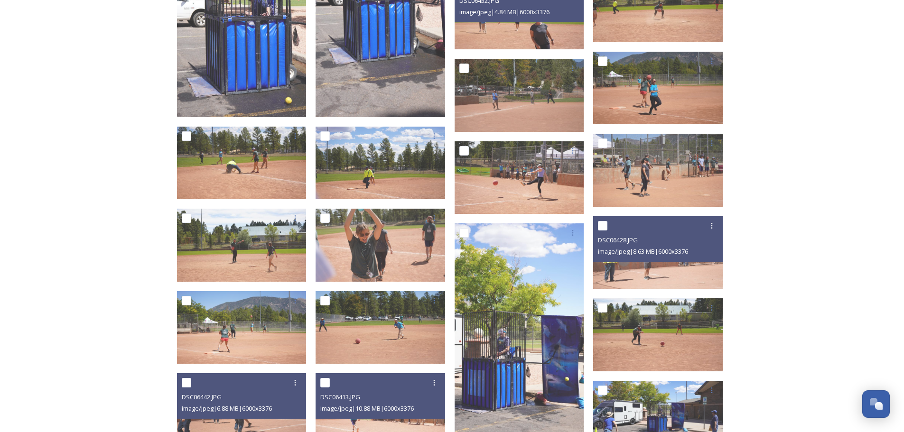
scroll to position [904, 0]
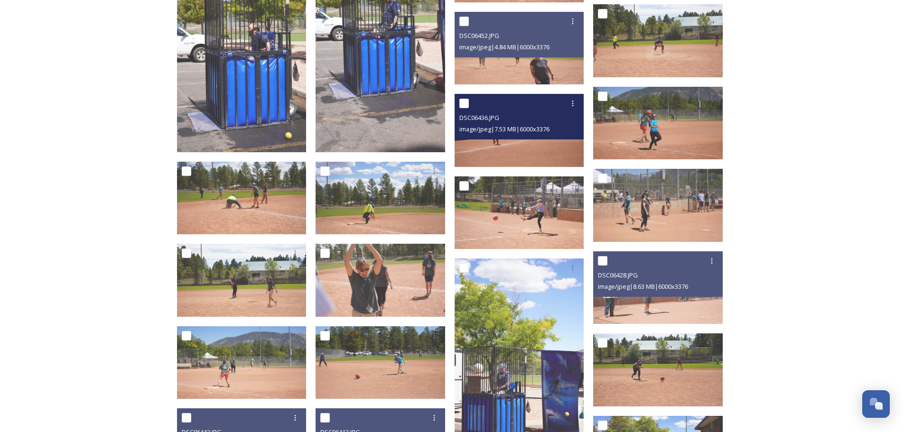
click at [513, 150] on img at bounding box center [519, 130] width 130 height 73
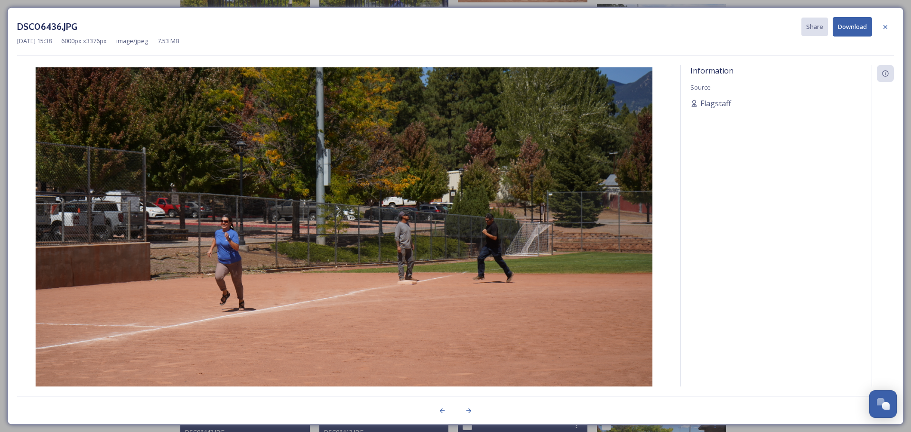
click at [884, 24] on icon at bounding box center [885, 27] width 8 height 8
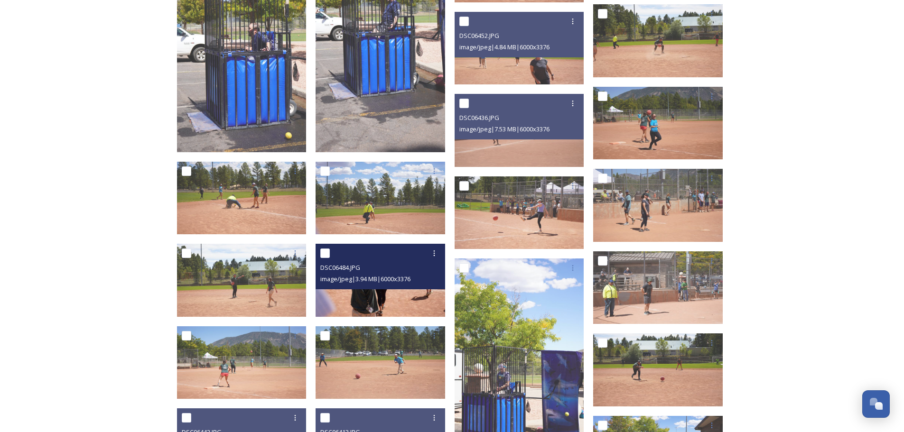
click at [398, 300] on img at bounding box center [380, 280] width 130 height 73
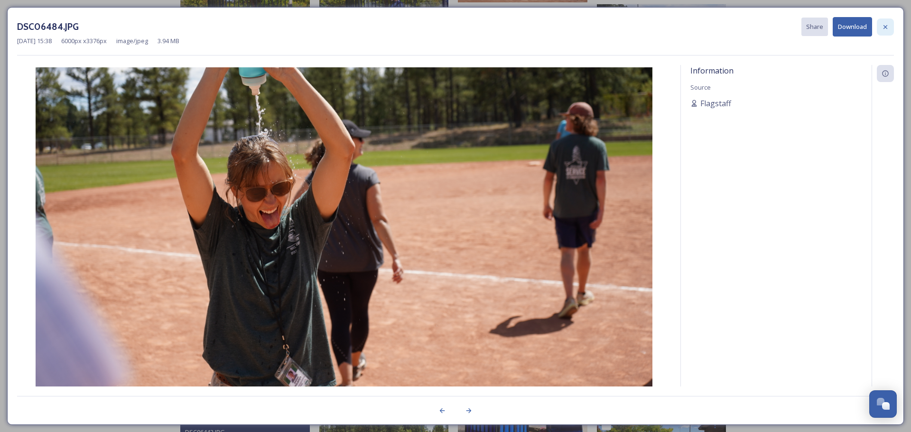
click at [886, 25] on icon at bounding box center [885, 27] width 8 height 8
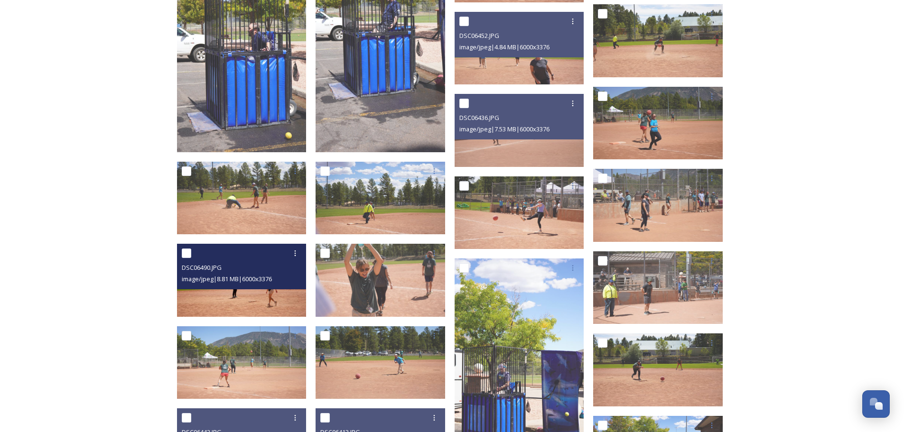
click at [258, 303] on img at bounding box center [242, 280] width 130 height 73
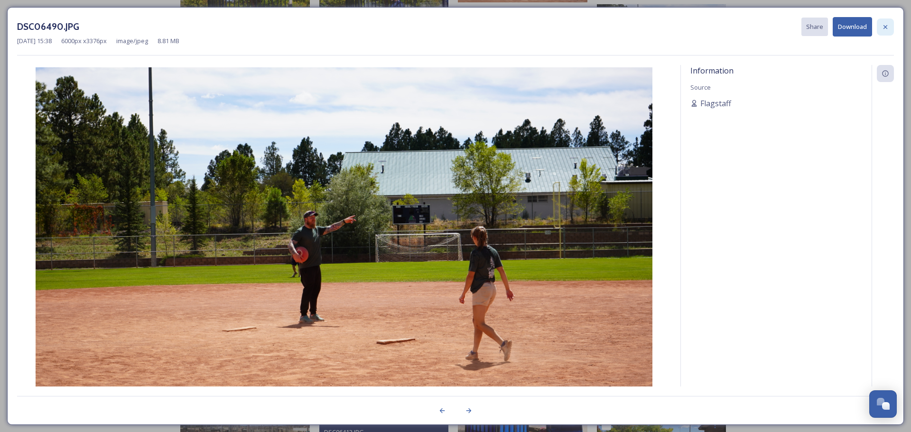
click at [883, 26] on icon at bounding box center [885, 27] width 8 height 8
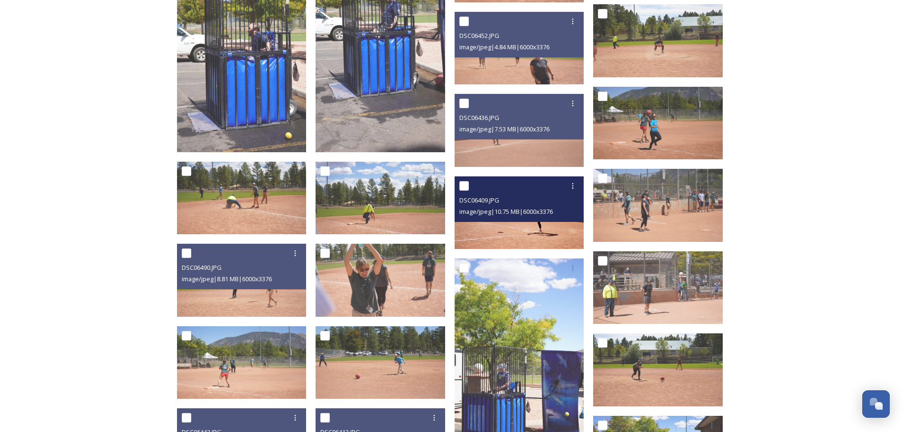
click at [538, 223] on img at bounding box center [519, 212] width 130 height 73
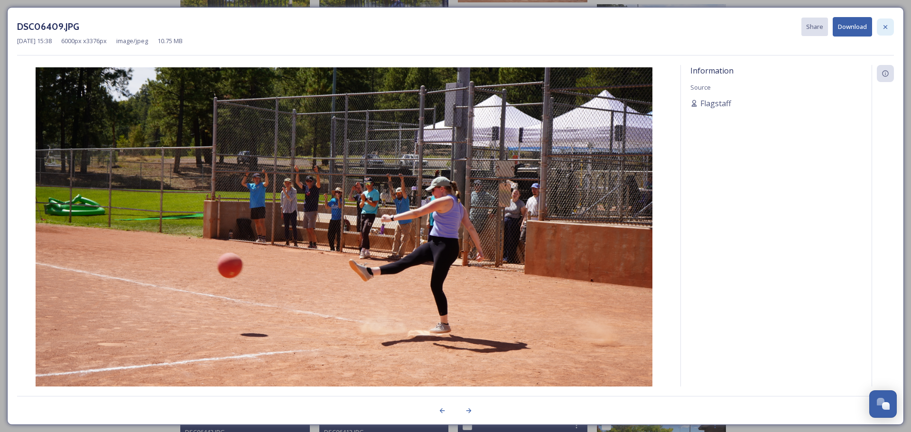
click at [887, 22] on div at bounding box center [885, 27] width 17 height 17
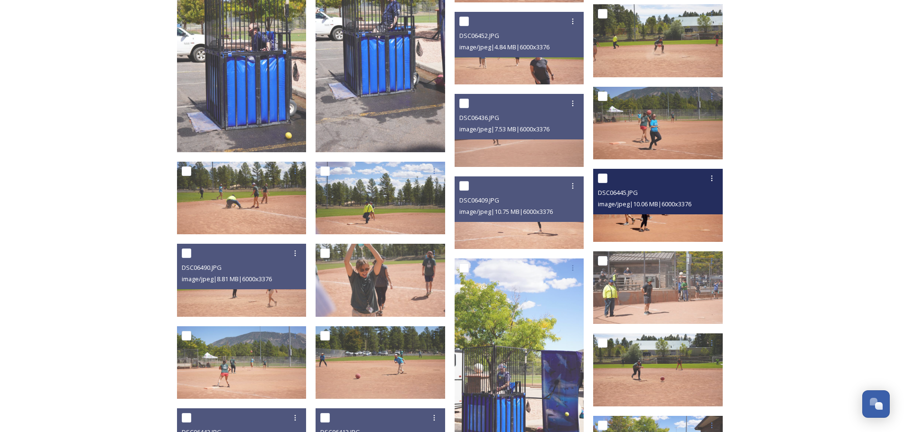
click at [688, 227] on img at bounding box center [658, 205] width 130 height 73
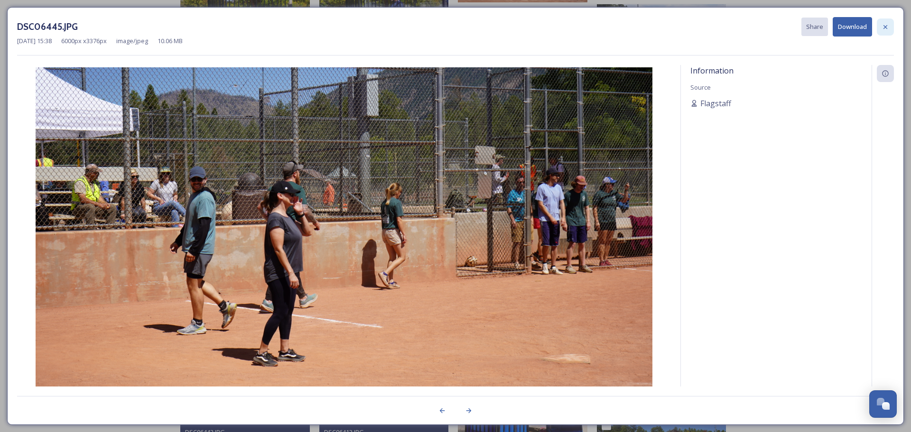
click at [879, 27] on div at bounding box center [885, 27] width 17 height 17
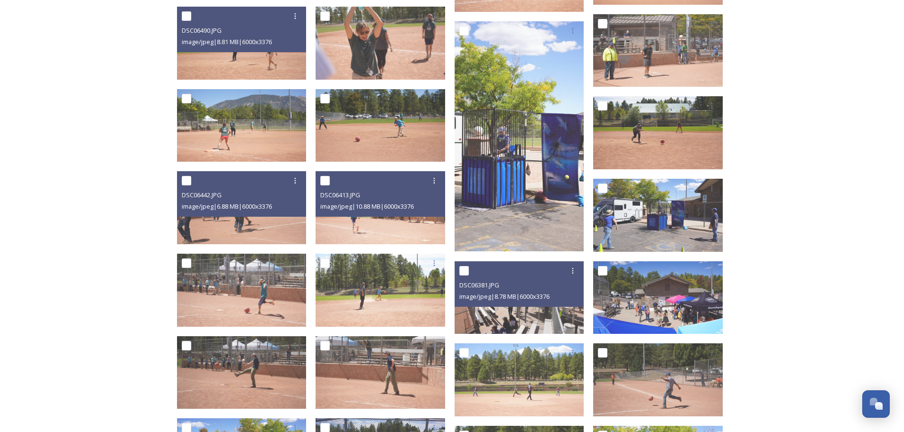
scroll to position [1188, 0]
